Goal: Transaction & Acquisition: Purchase product/service

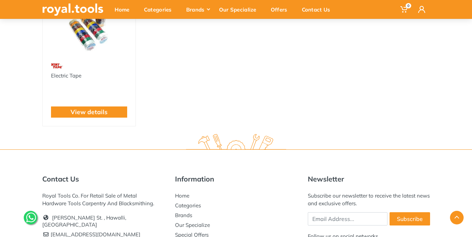
scroll to position [245, 0]
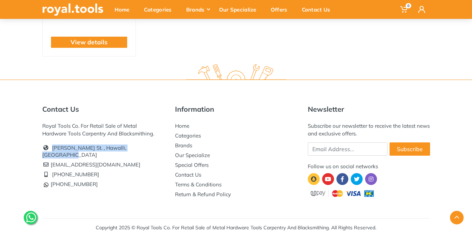
drag, startPoint x: 161, startPoint y: 148, endPoint x: 51, endPoint y: 149, distance: 109.3
click at [51, 149] on li "[PERSON_NAME] St. , Hawalli, [GEOGRAPHIC_DATA]" at bounding box center [103, 151] width 122 height 17
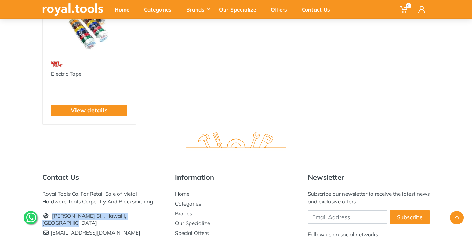
scroll to position [176, 0]
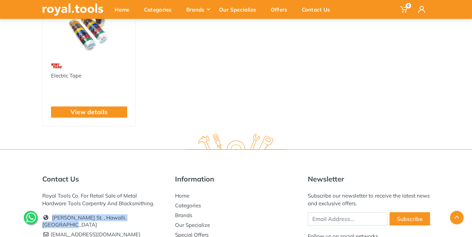
drag, startPoint x: 158, startPoint y: 204, endPoint x: 30, endPoint y: 195, distance: 128.7
click at [30, 195] on div "Contact Us Royal Tools Co. For Retail Sale of Metal Hardware Tools Carpentry An…" at bounding box center [236, 227] width 472 height 157
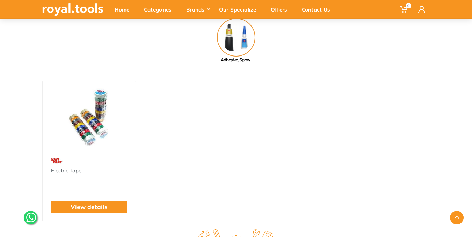
scroll to position [1, 0]
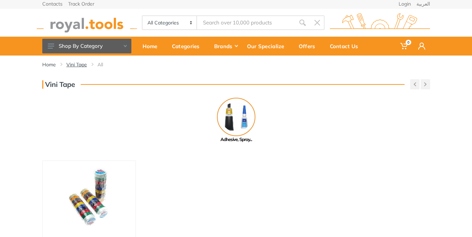
click at [78, 66] on link "Vini Tape" at bounding box center [76, 64] width 21 height 7
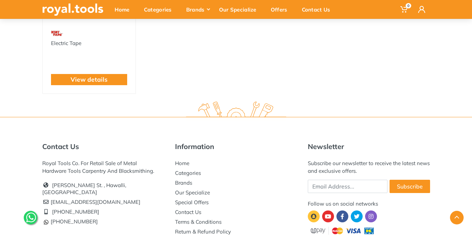
scroll to position [209, 0]
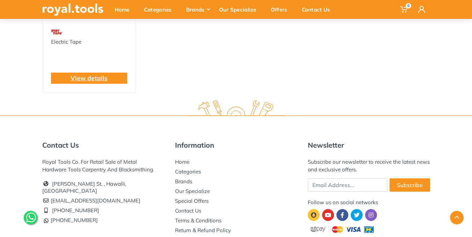
click at [87, 75] on link "View details" at bounding box center [89, 78] width 37 height 9
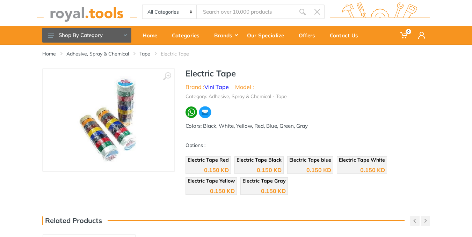
scroll to position [70, 0]
